Goal: Task Accomplishment & Management: Use online tool/utility

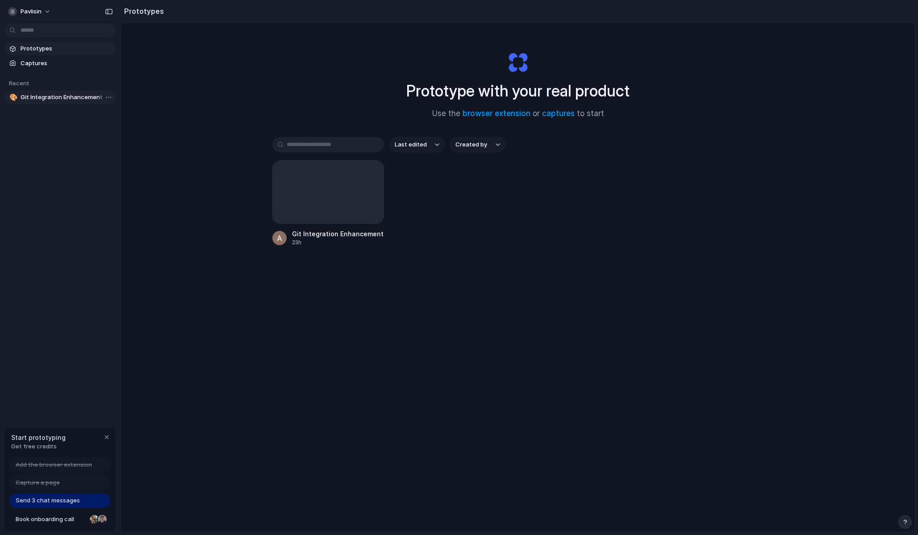
click at [65, 97] on span "Git Integration Enhancement" at bounding box center [67, 97] width 92 height 9
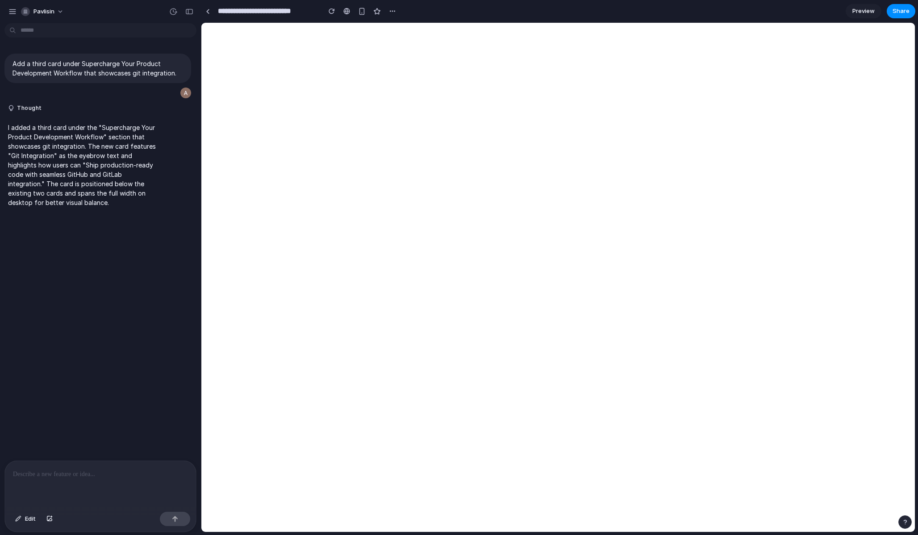
click at [852, 6] on link "Preview" at bounding box center [863, 11] width 36 height 14
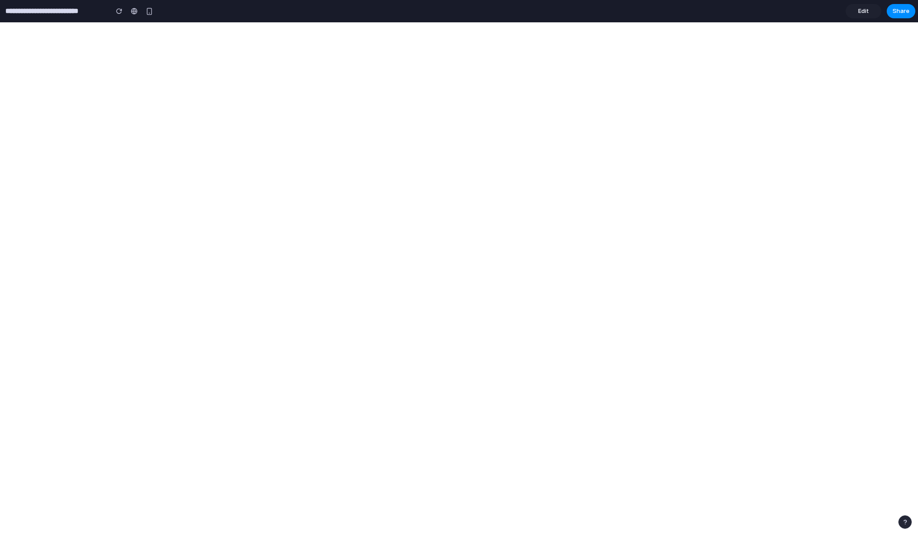
click at [863, 10] on span "Edit" at bounding box center [863, 11] width 11 height 9
